Goal: Task Accomplishment & Management: Manage account settings

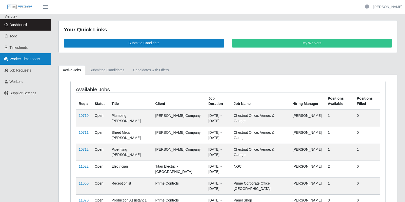
click at [29, 62] on link "Worker Timesheets" at bounding box center [25, 58] width 51 height 11
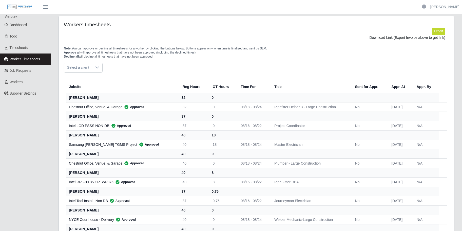
click at [93, 68] on div at bounding box center [97, 67] width 10 height 9
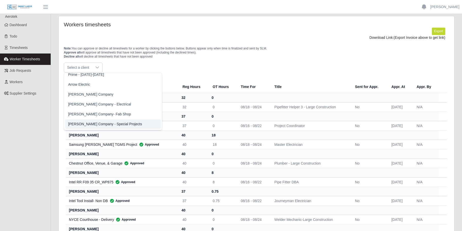
click at [107, 119] on li "[PERSON_NAME] Company - Special Projects" at bounding box center [113, 123] width 96 height 9
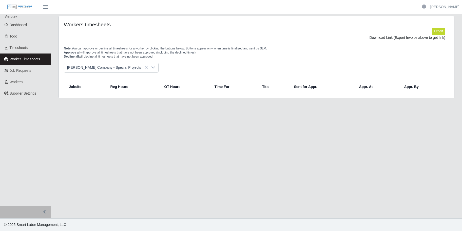
click at [151, 66] on icon at bounding box center [153, 67] width 4 height 4
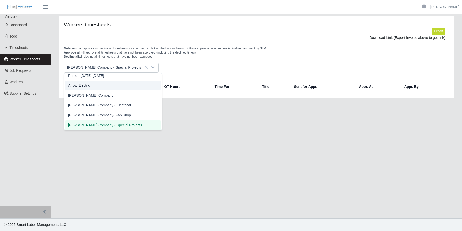
scroll to position [139, 0]
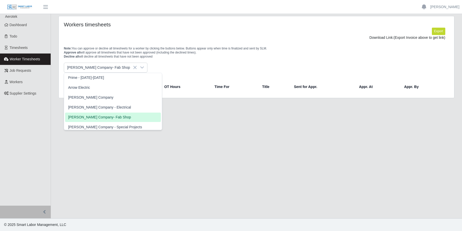
click at [106, 117] on span "[PERSON_NAME] Company- Fab Shop" at bounding box center [99, 116] width 63 height 5
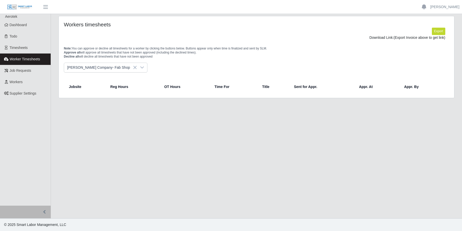
click at [137, 69] on div at bounding box center [142, 67] width 10 height 9
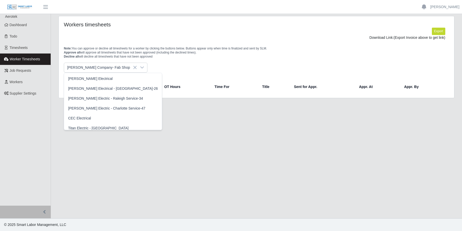
scroll to position [129, 0]
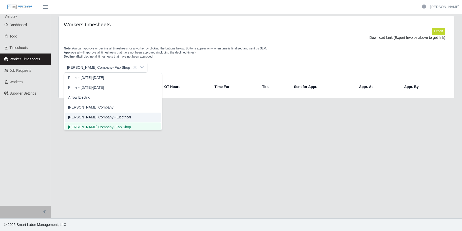
click at [98, 117] on span "[PERSON_NAME] Company - Electrical" at bounding box center [99, 116] width 63 height 5
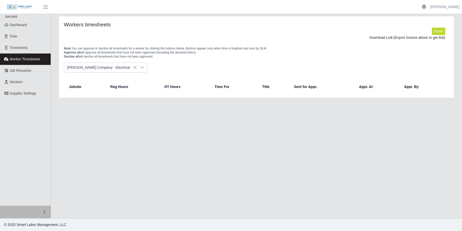
click at [137, 68] on div at bounding box center [142, 67] width 10 height 9
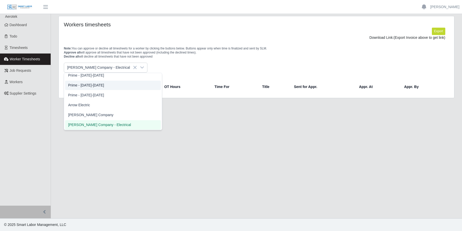
scroll to position [119, 0]
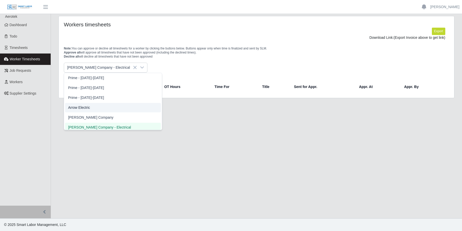
click at [90, 117] on li "[PERSON_NAME] Company" at bounding box center [113, 117] width 96 height 9
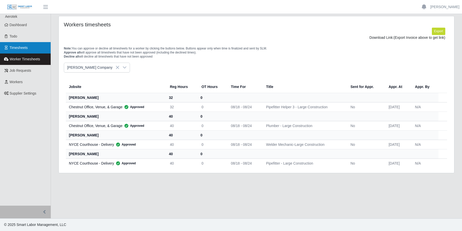
click at [30, 48] on link "Timesheets" at bounding box center [25, 47] width 51 height 11
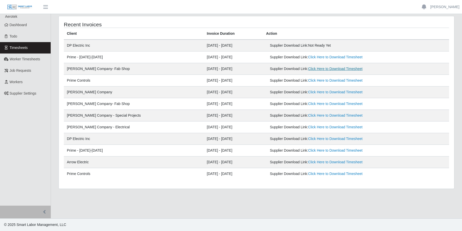
click at [320, 69] on link "Click Here to Download Timesheet" at bounding box center [335, 69] width 54 height 4
